Goal: Task Accomplishment & Management: Manage account settings

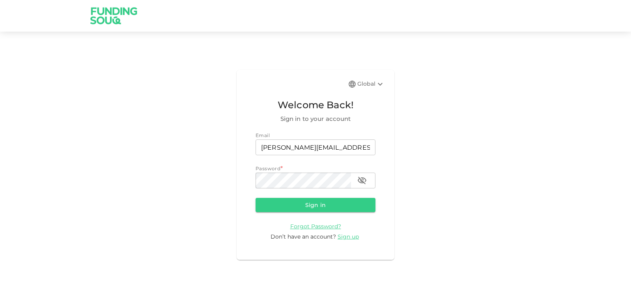
click at [304, 172] on div "Password *" at bounding box center [316, 168] width 120 height 8
click at [284, 204] on button "Sign in" at bounding box center [316, 205] width 120 height 14
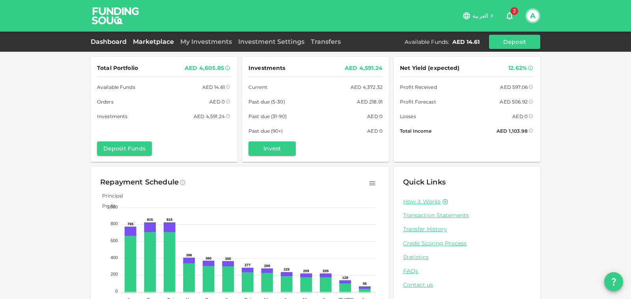
click at [159, 41] on link "Marketplace" at bounding box center [153, 41] width 47 height 7
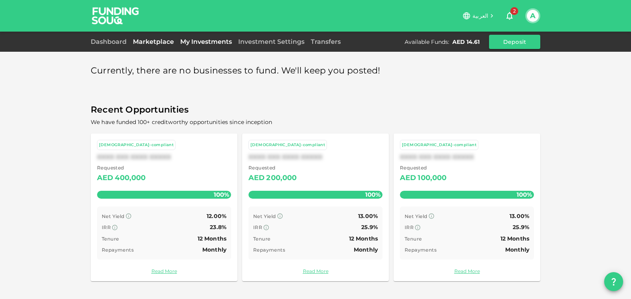
click at [195, 42] on link "My Investments" at bounding box center [206, 41] width 58 height 7
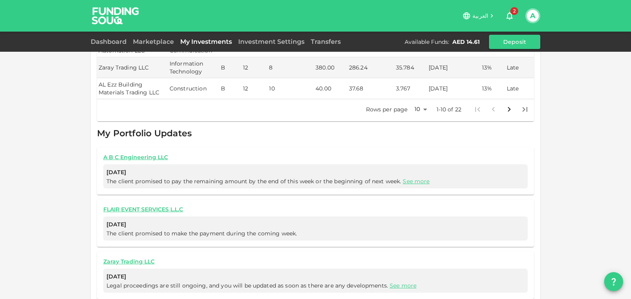
scroll to position [237, 0]
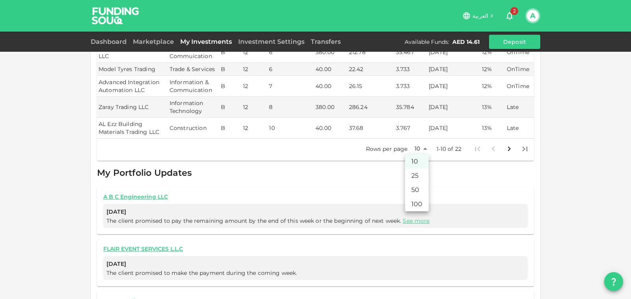
click at [421, 147] on body "العربية 2 A Dashboard Marketplace My Investments Investment Settings Transfers …" at bounding box center [315, 149] width 631 height 299
click at [415, 177] on li "25" at bounding box center [417, 175] width 24 height 14
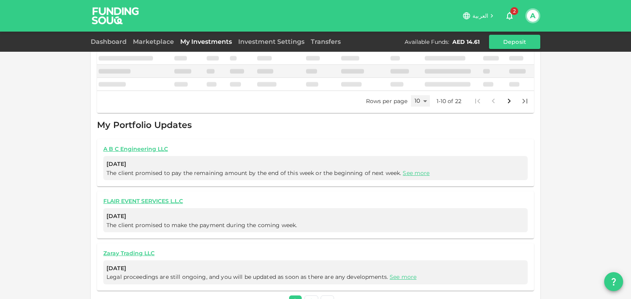
type input "25"
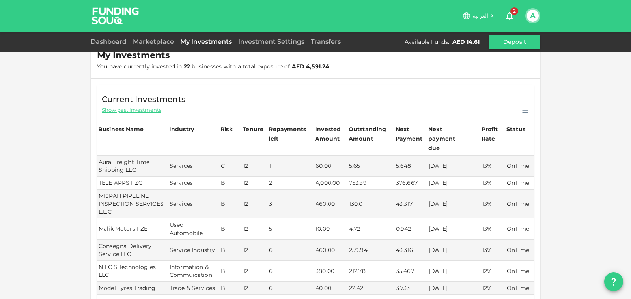
scroll to position [0, 0]
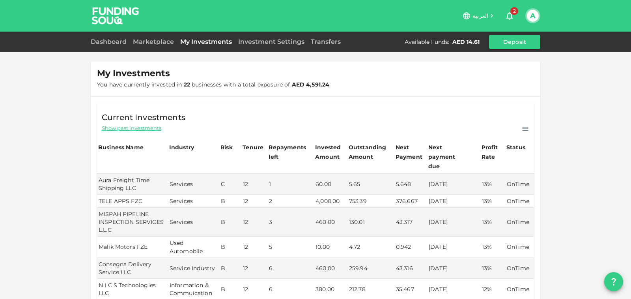
click at [532, 9] on div "A" at bounding box center [532, 15] width 15 height 15
click at [531, 12] on button "A" at bounding box center [533, 16] width 12 height 12
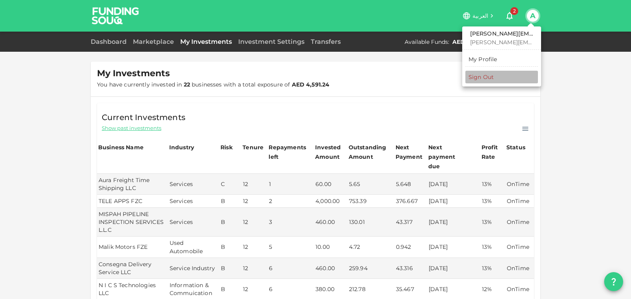
click at [482, 77] on div "Sign Out" at bounding box center [481, 77] width 25 height 8
